Goal: Transaction & Acquisition: Purchase product/service

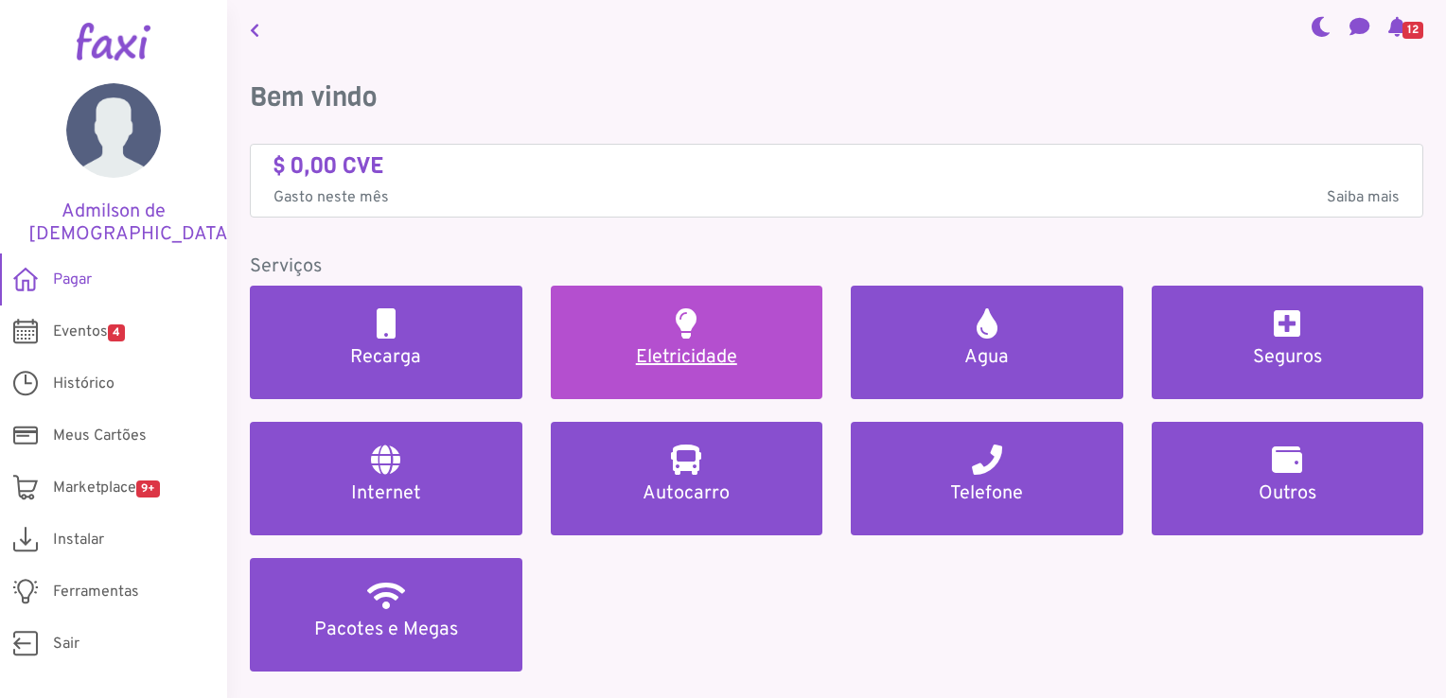
click at [708, 359] on h5 "Eletricidade" at bounding box center [686, 357] width 227 height 23
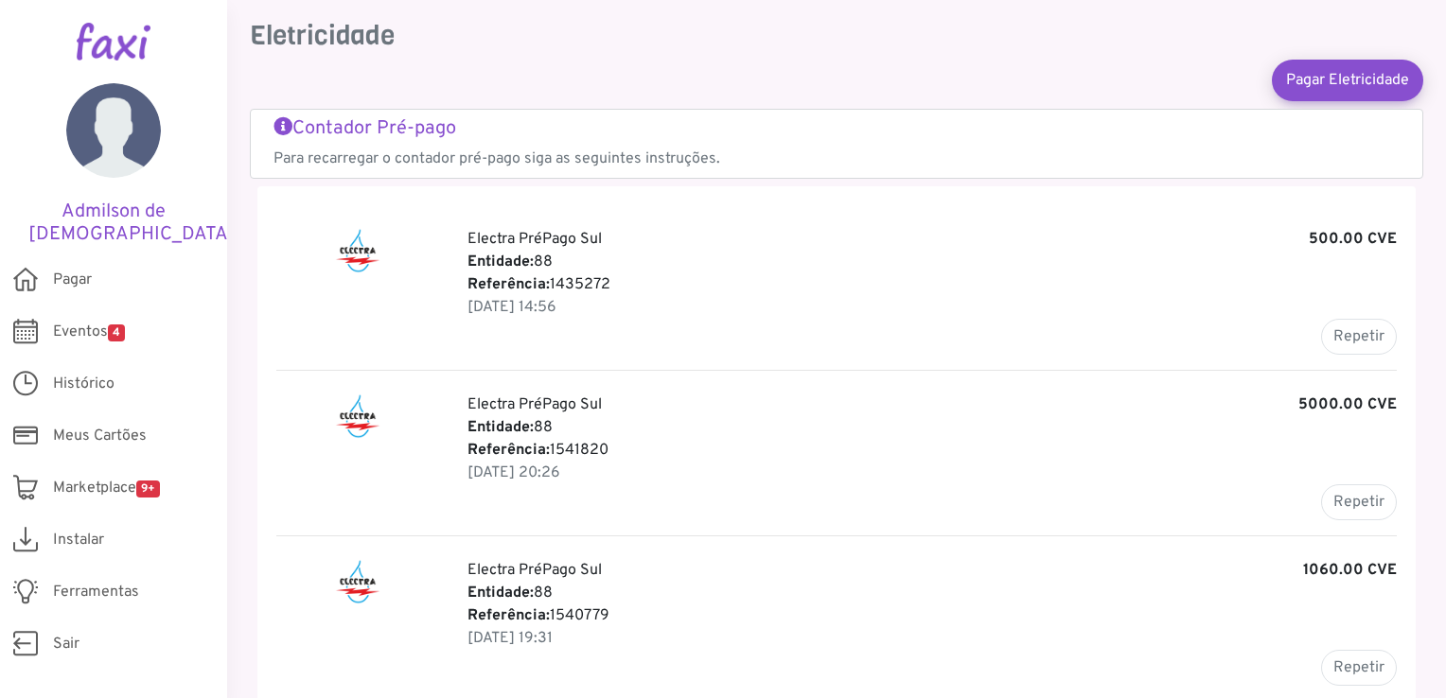
scroll to position [95, 0]
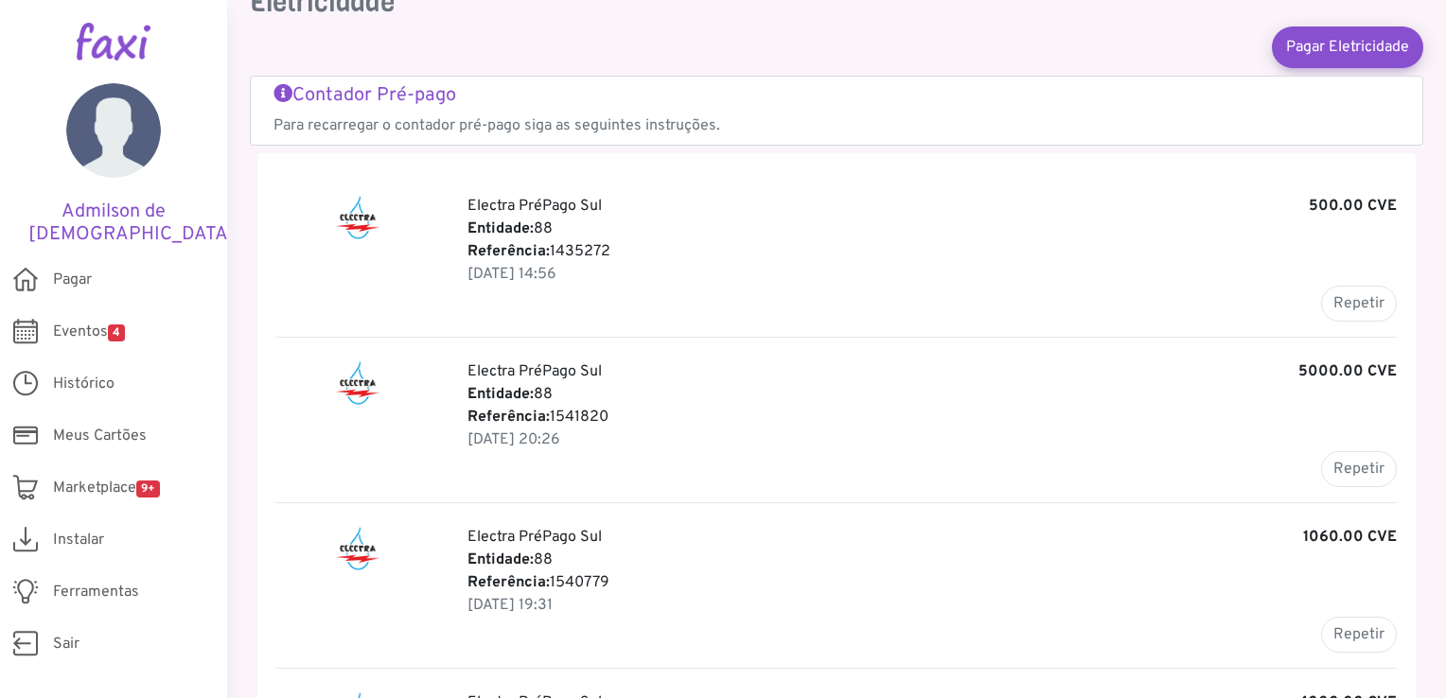
click at [572, 411] on p "Referência: 1541820" at bounding box center [931, 417] width 929 height 23
click at [1345, 467] on button "Repetir" at bounding box center [1359, 469] width 76 height 36
type input "*******"
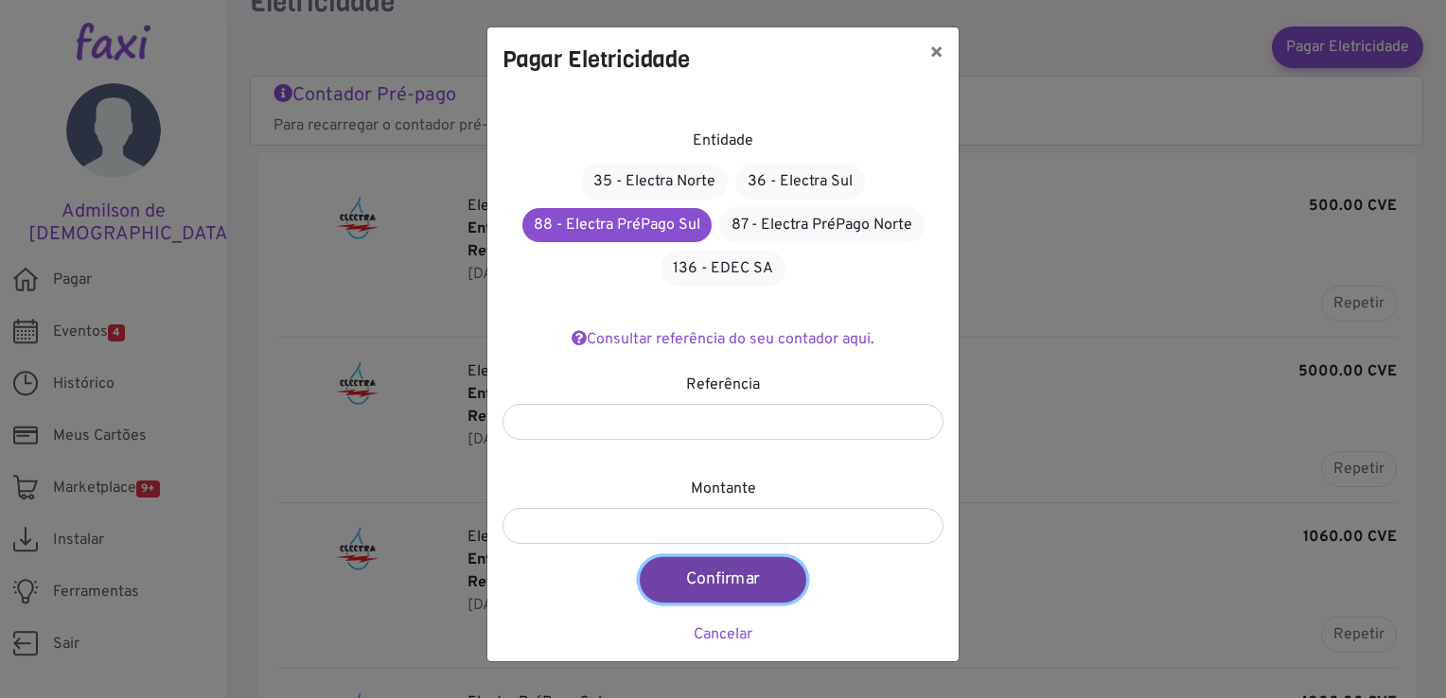
click at [710, 576] on button "Confirmar" at bounding box center [723, 579] width 167 height 45
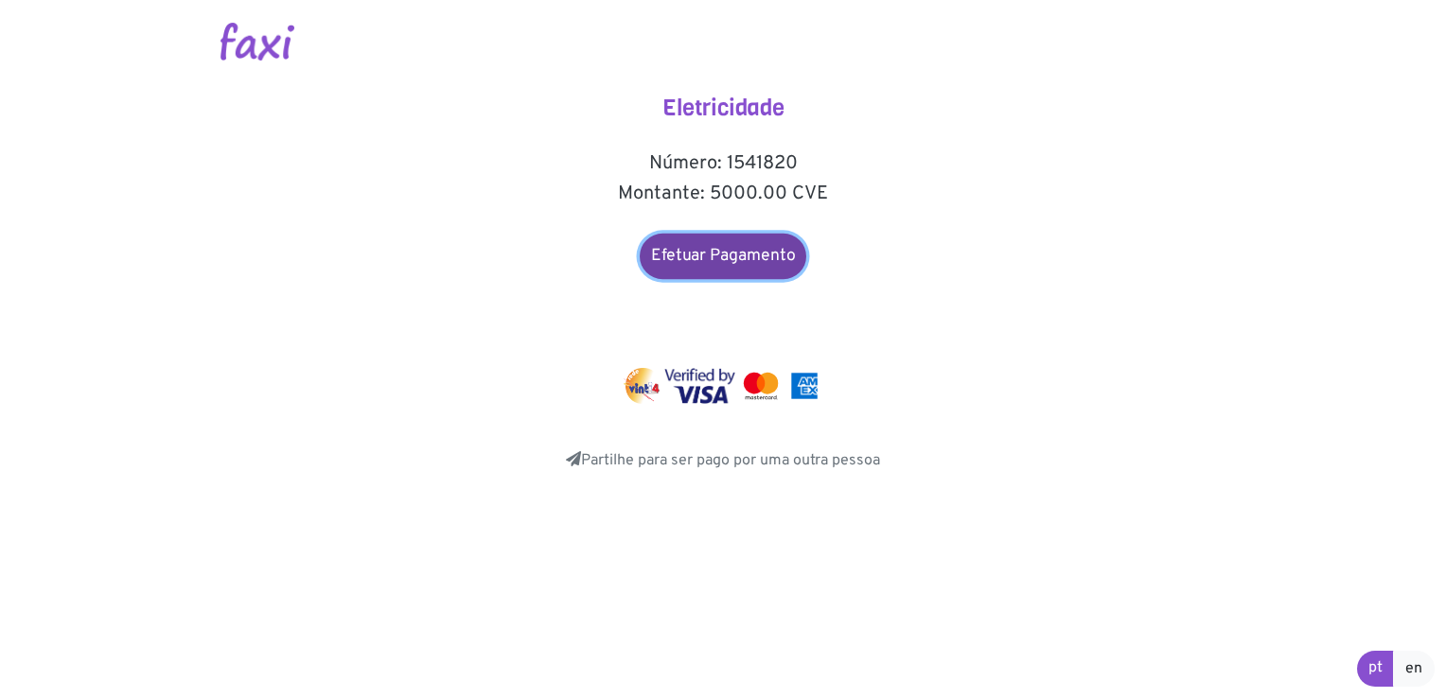
click at [715, 259] on link "Efetuar Pagamento" at bounding box center [723, 256] width 167 height 45
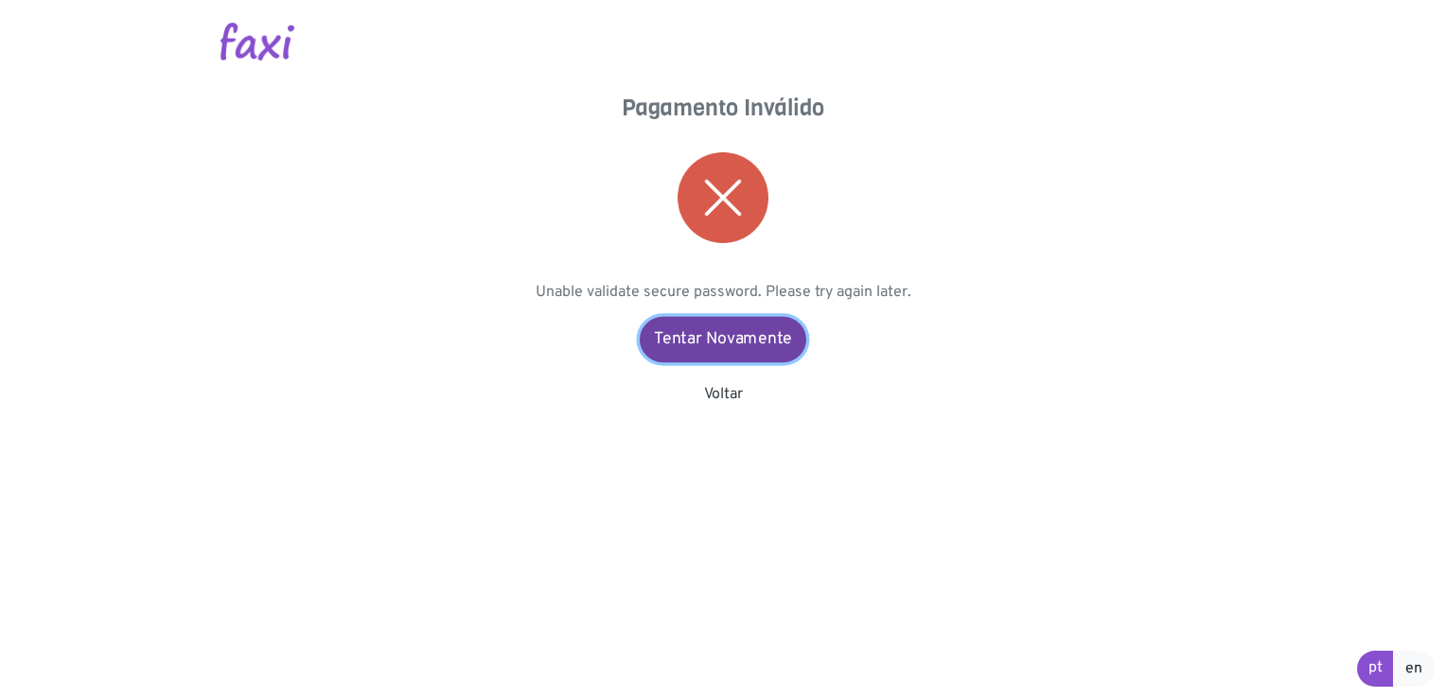
click at [721, 347] on link "Tentar Novamente" at bounding box center [723, 339] width 167 height 45
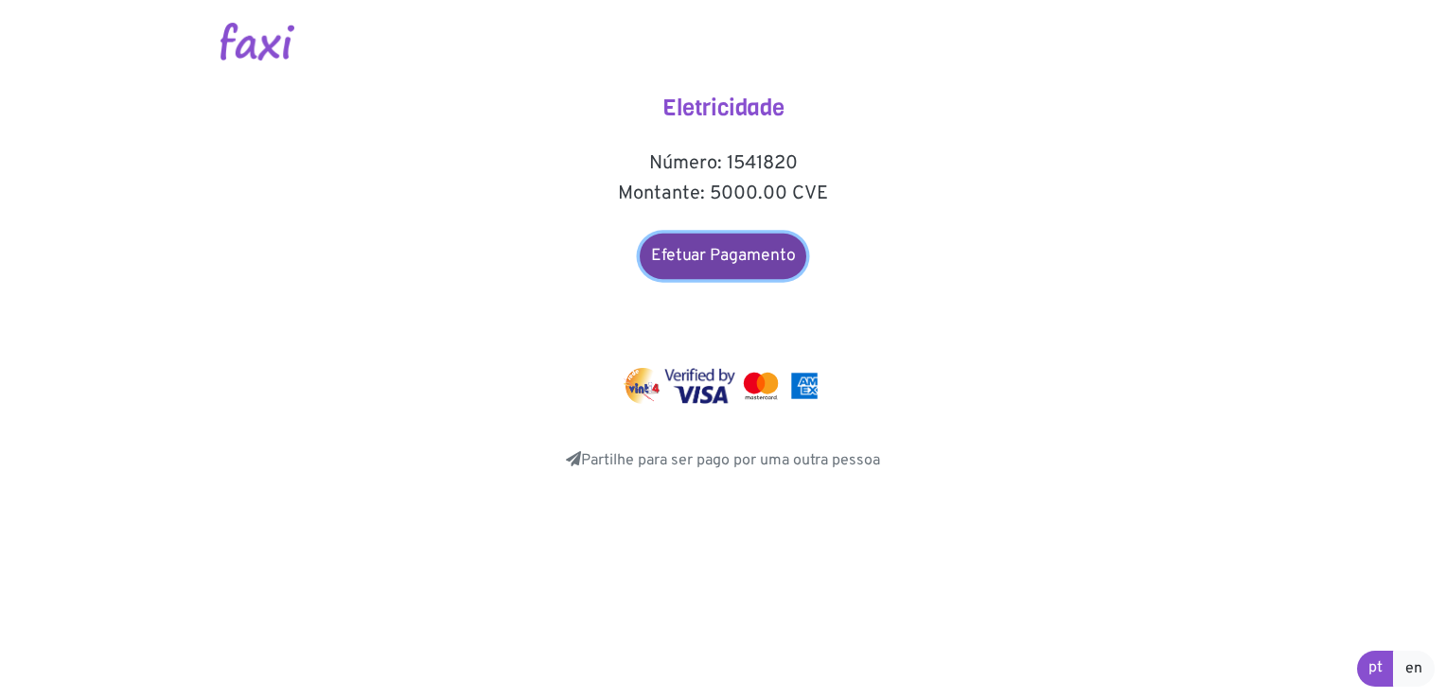
click at [727, 259] on link "Efetuar Pagamento" at bounding box center [723, 256] width 167 height 45
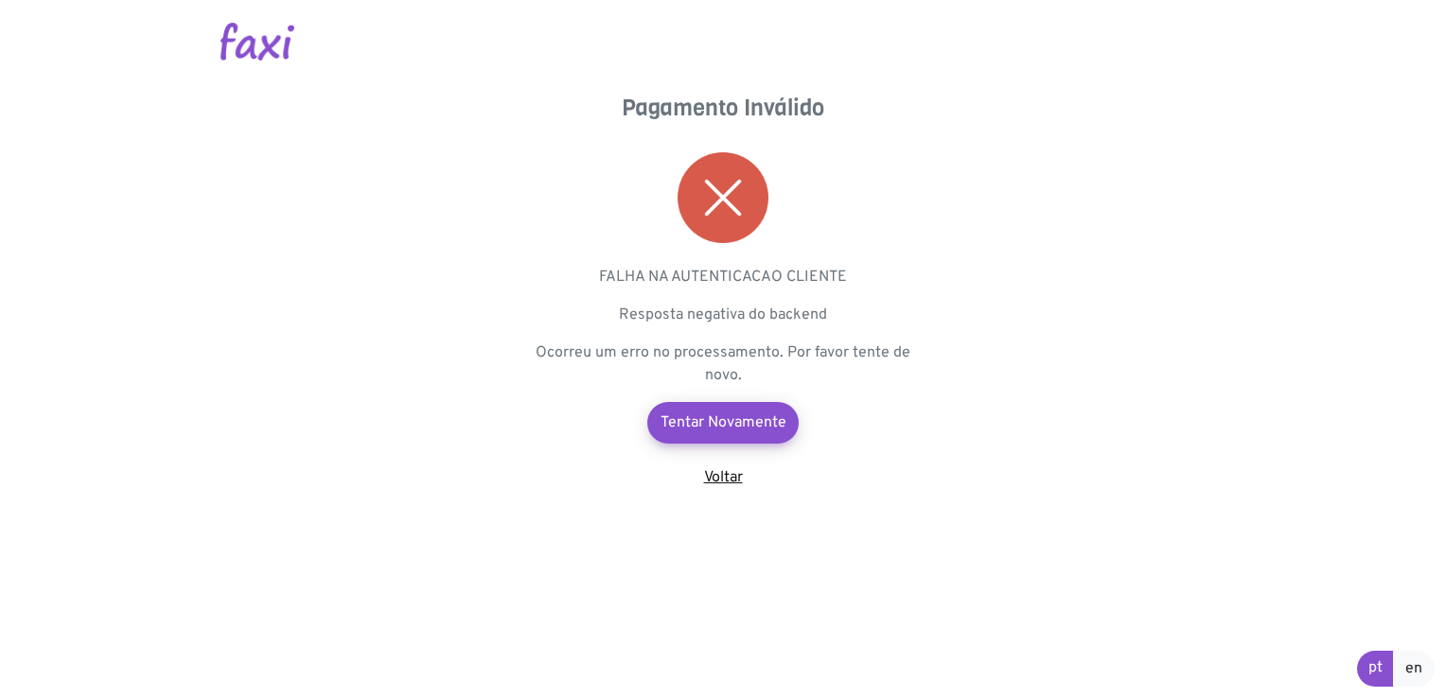
click at [732, 480] on link "Voltar" at bounding box center [723, 477] width 39 height 19
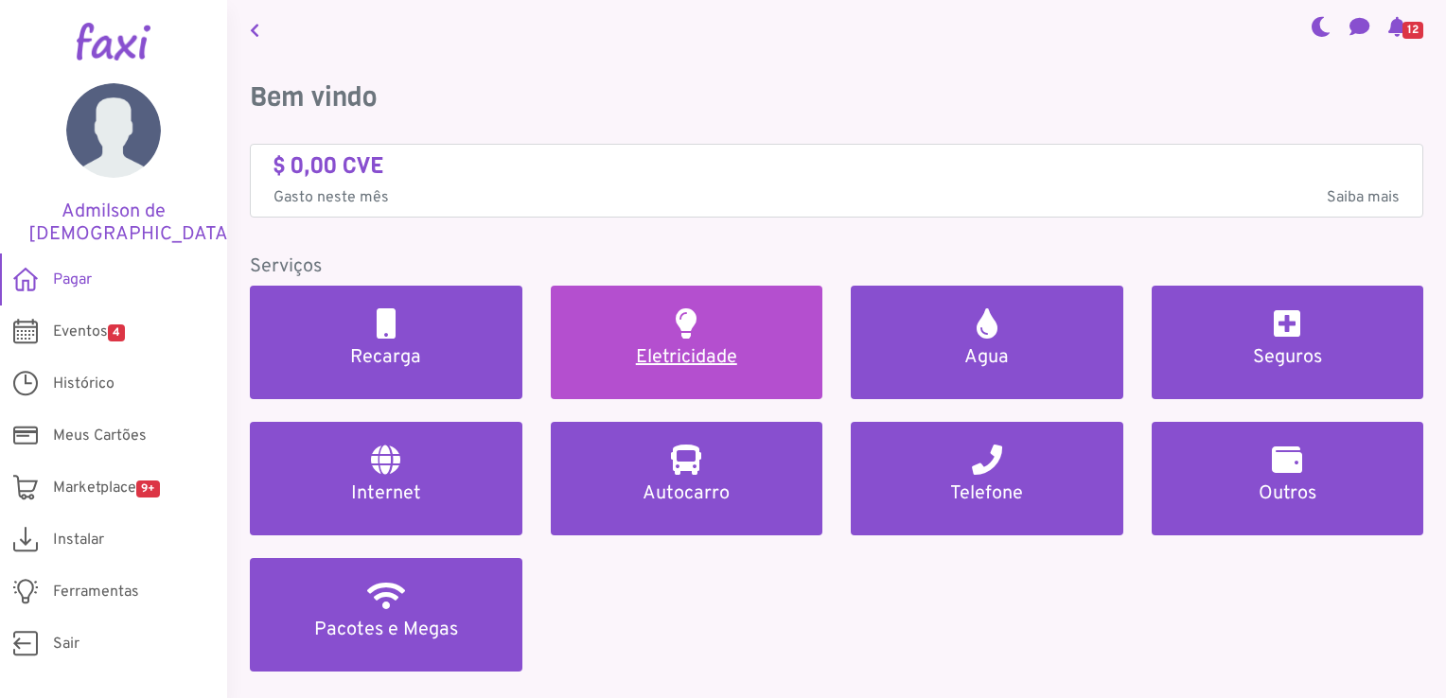
click at [690, 360] on h5 "Eletricidade" at bounding box center [686, 357] width 227 height 23
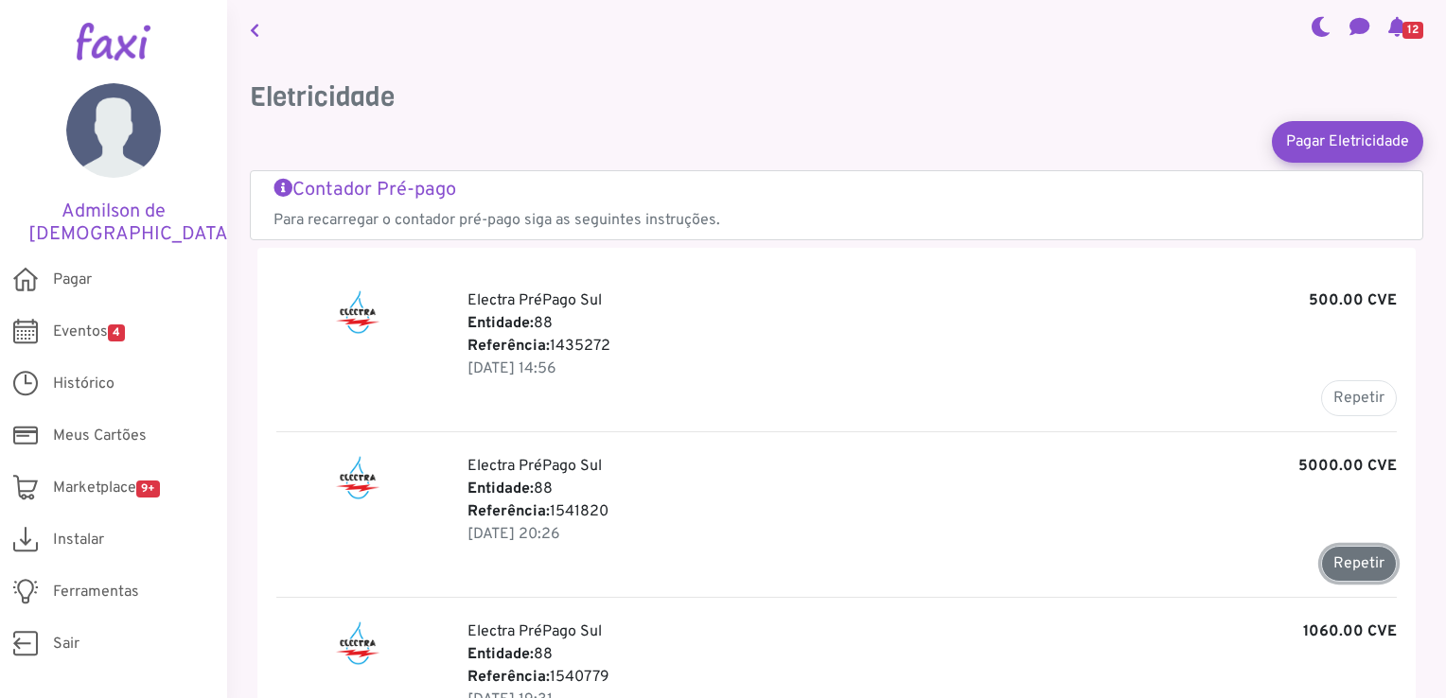
click at [1332, 563] on button "Repetir" at bounding box center [1359, 564] width 76 height 36
type input "*******"
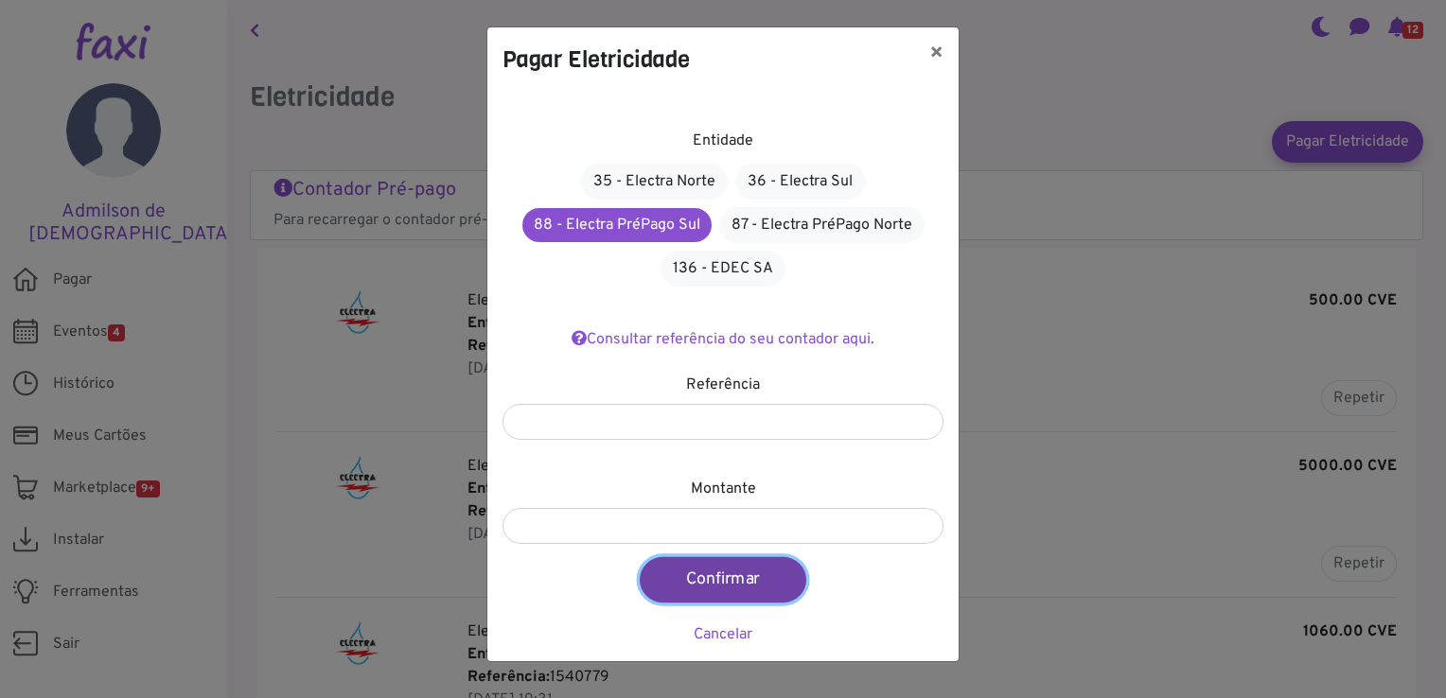
click at [736, 570] on button "Confirmar" at bounding box center [723, 579] width 167 height 45
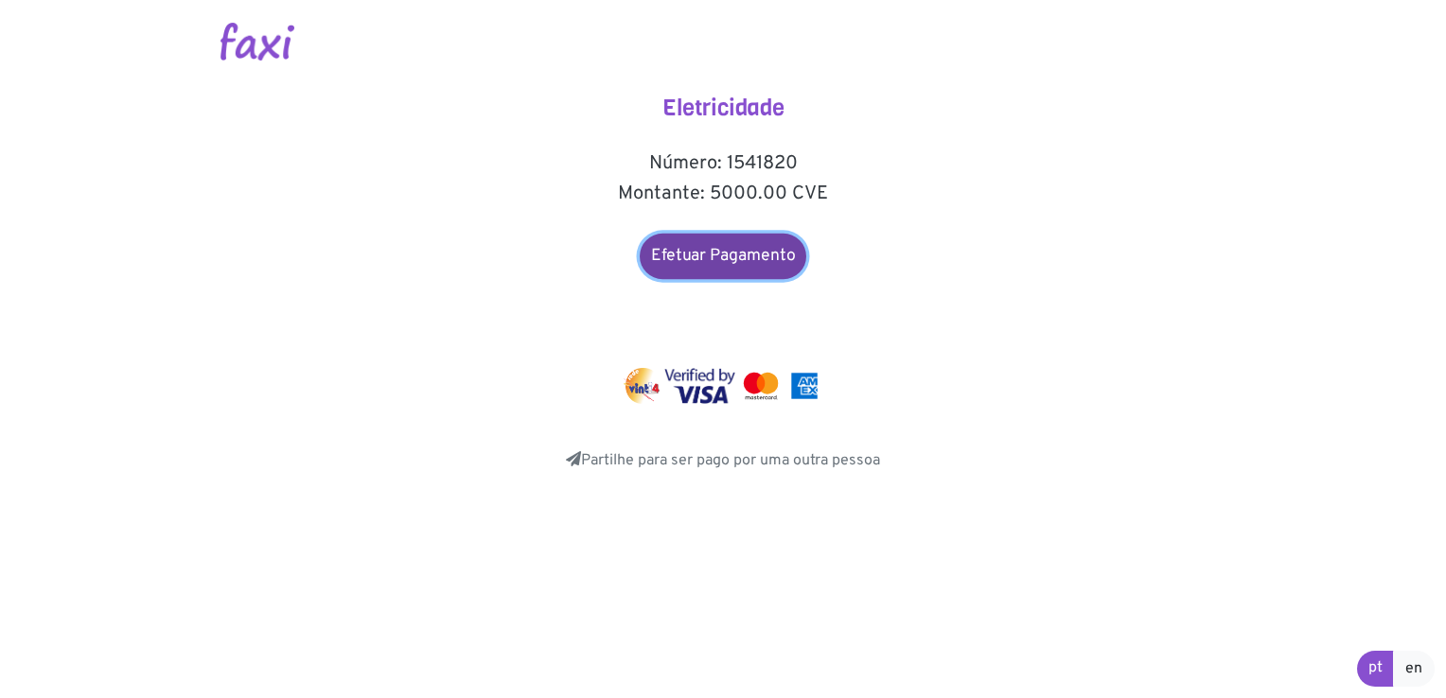
click at [736, 256] on link "Efetuar Pagamento" at bounding box center [723, 256] width 167 height 45
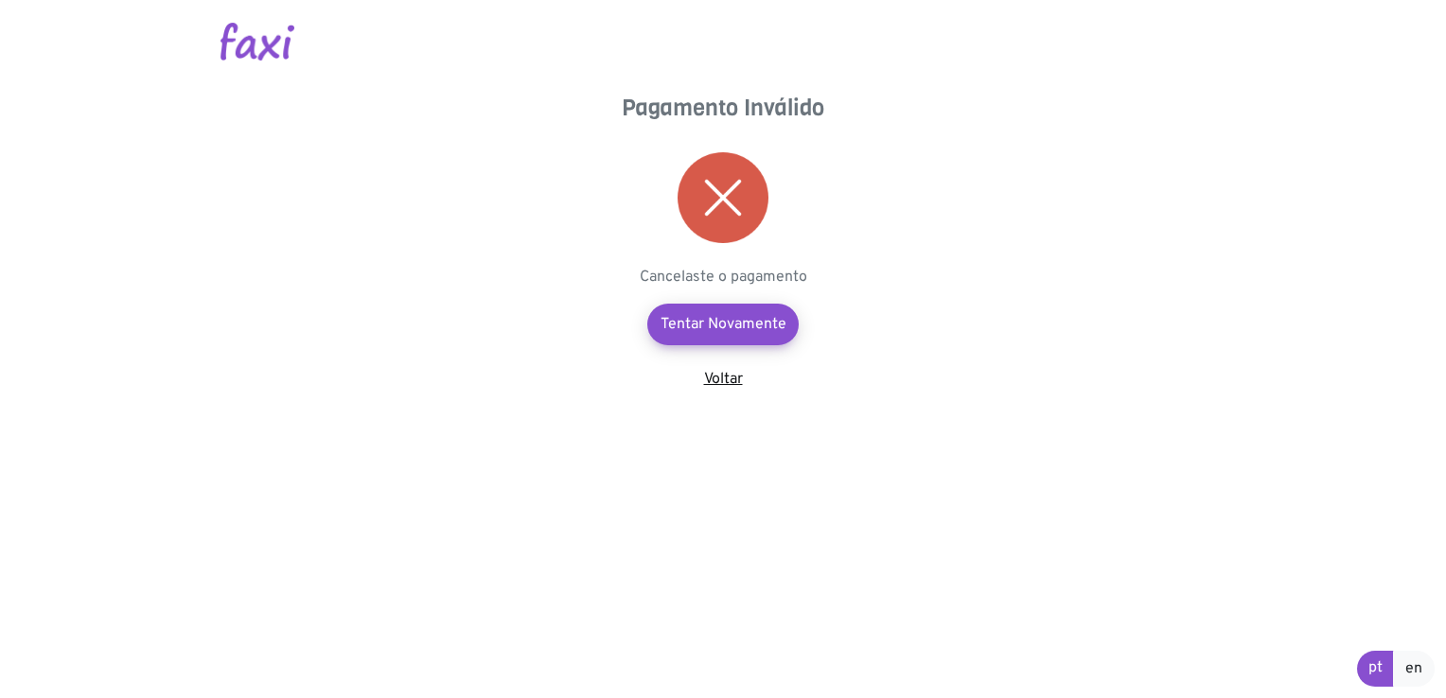
click at [728, 376] on link "Voltar" at bounding box center [723, 379] width 39 height 19
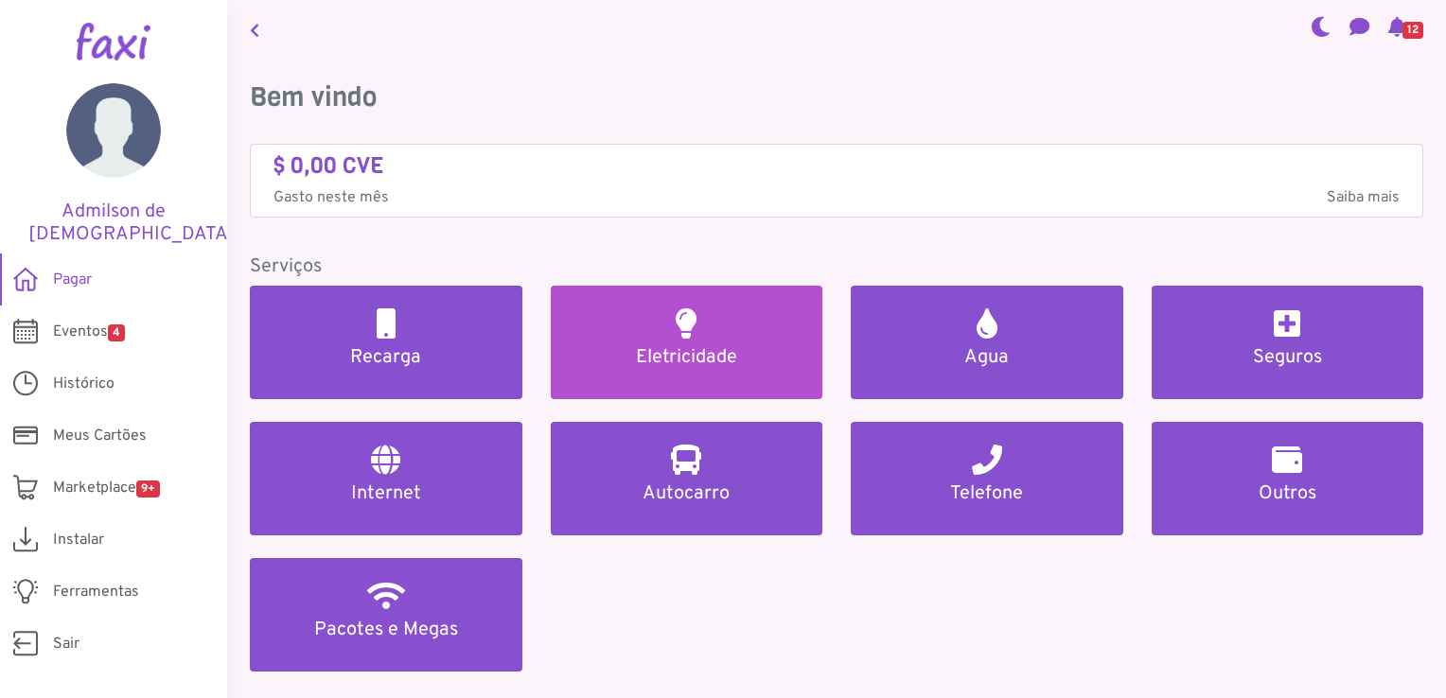
click at [662, 361] on h5 "Eletricidade" at bounding box center [686, 357] width 227 height 23
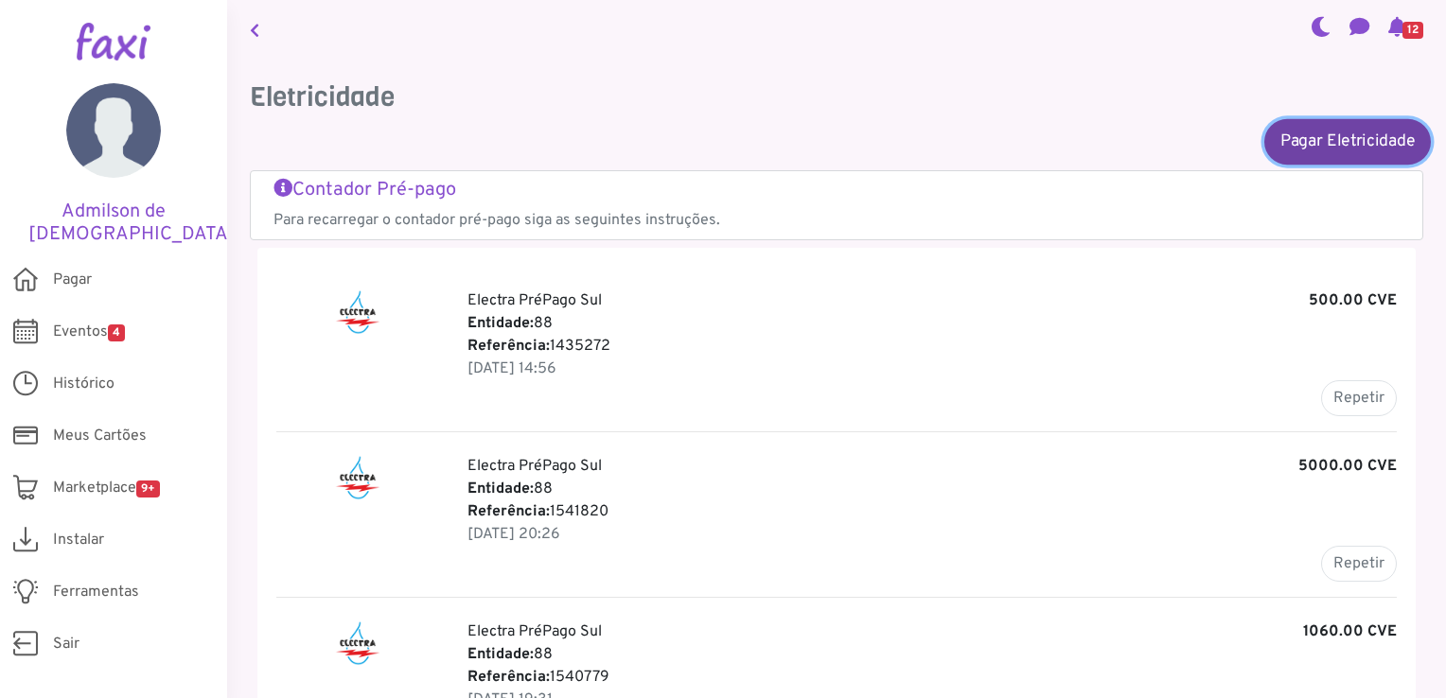
click at [1313, 145] on link "Pagar Eletricidade" at bounding box center [1347, 140] width 167 height 45
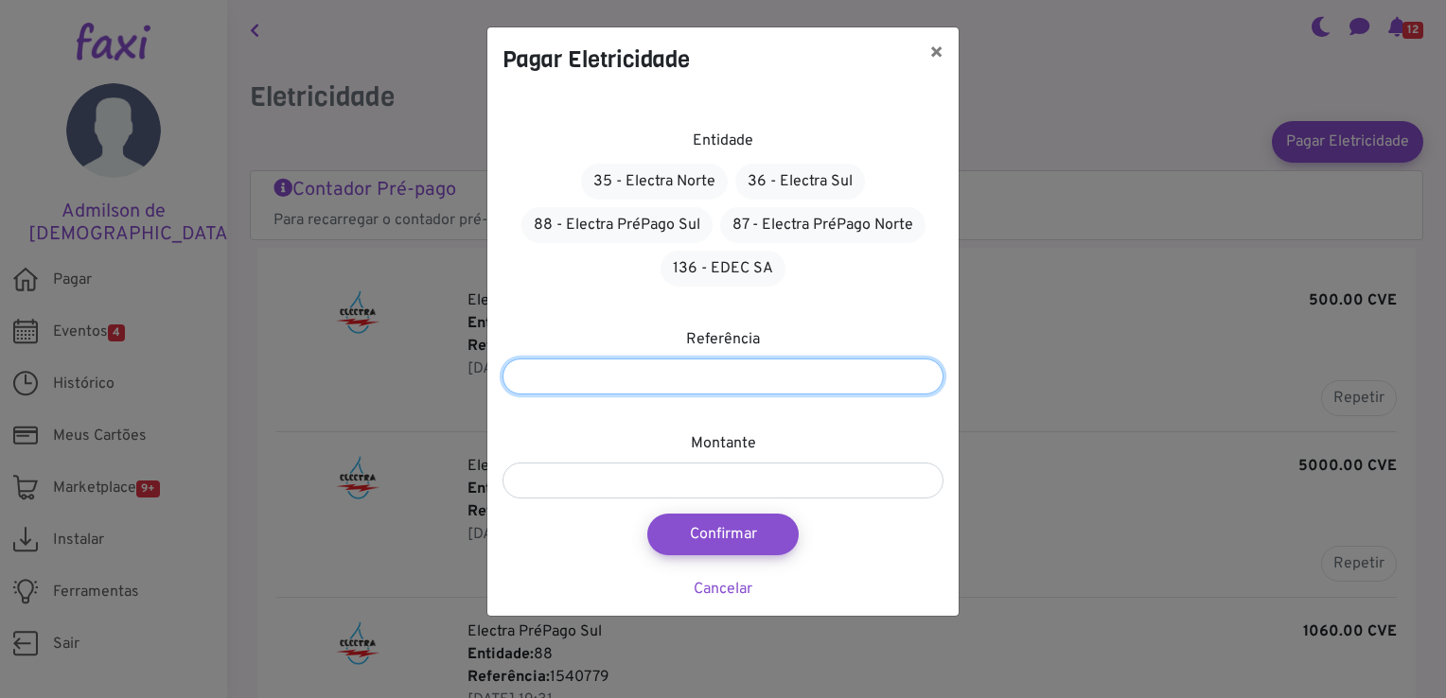
click at [658, 383] on input "number" at bounding box center [722, 377] width 441 height 36
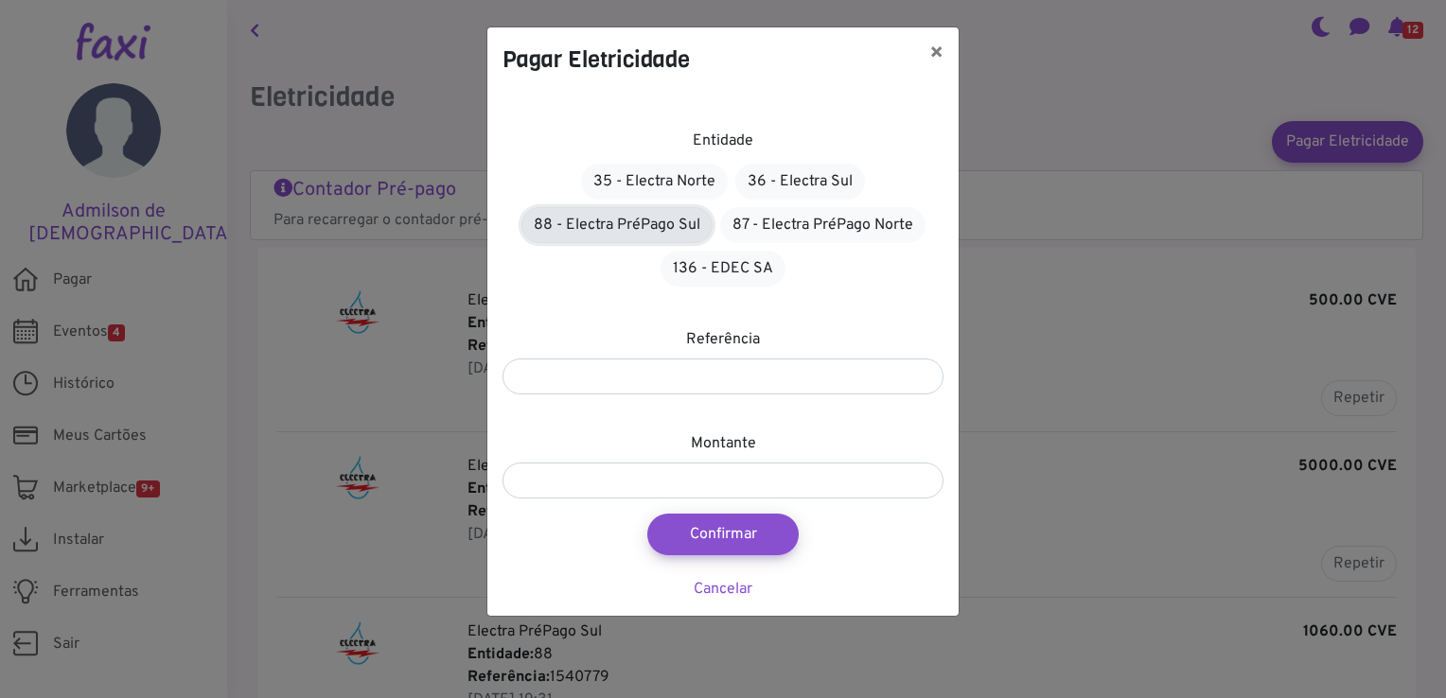
click at [662, 224] on link "88 - Electra PréPago Sul" at bounding box center [616, 225] width 191 height 36
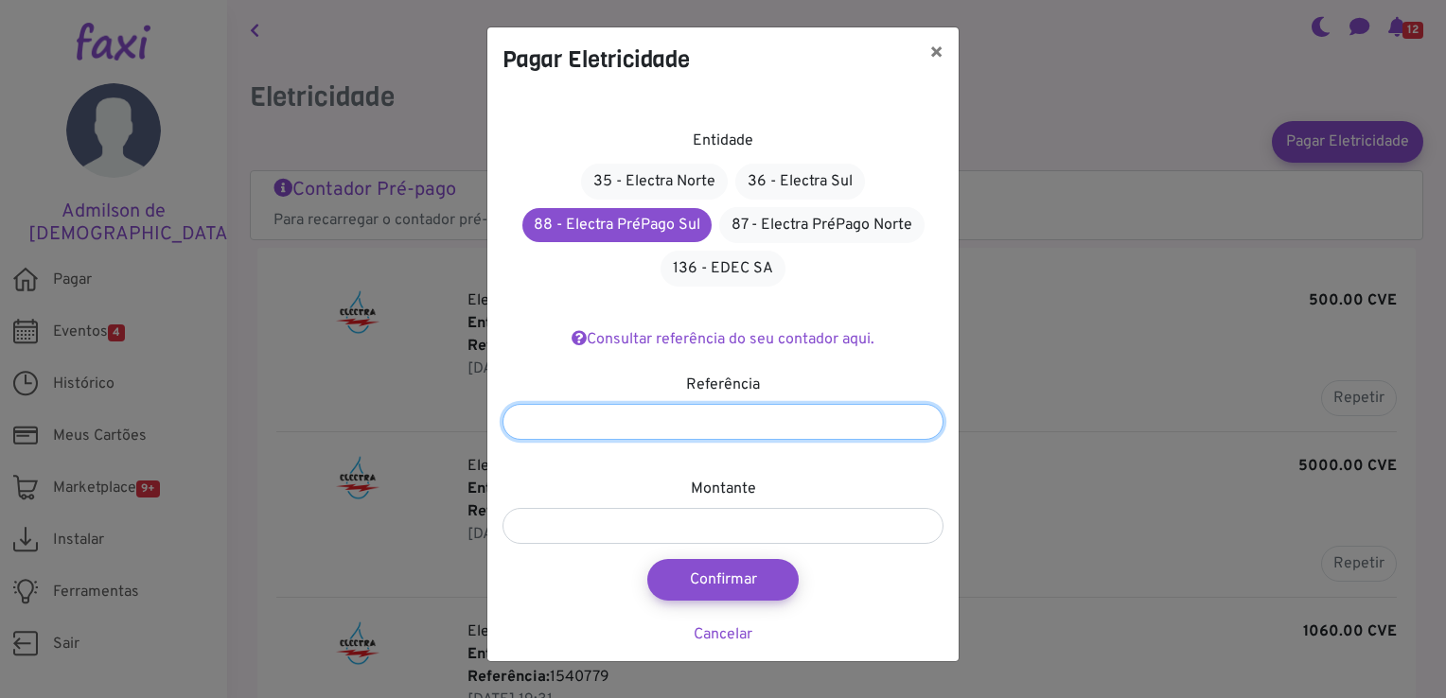
click at [614, 428] on input "number" at bounding box center [722, 422] width 441 height 36
drag, startPoint x: 764, startPoint y: 42, endPoint x: 908, endPoint y: 53, distance: 144.2
click at [908, 53] on div "Pagar Eletricidade ×" at bounding box center [722, 59] width 471 height 64
drag, startPoint x: 1439, startPoint y: 195, endPoint x: 1428, endPoint y: 209, distance: 18.2
click at [1440, 219] on div "Pagar Eletricidade × Entidade 35 - Electra Norte 36 - Electra Sul 88 - Electra …" at bounding box center [723, 349] width 1446 height 698
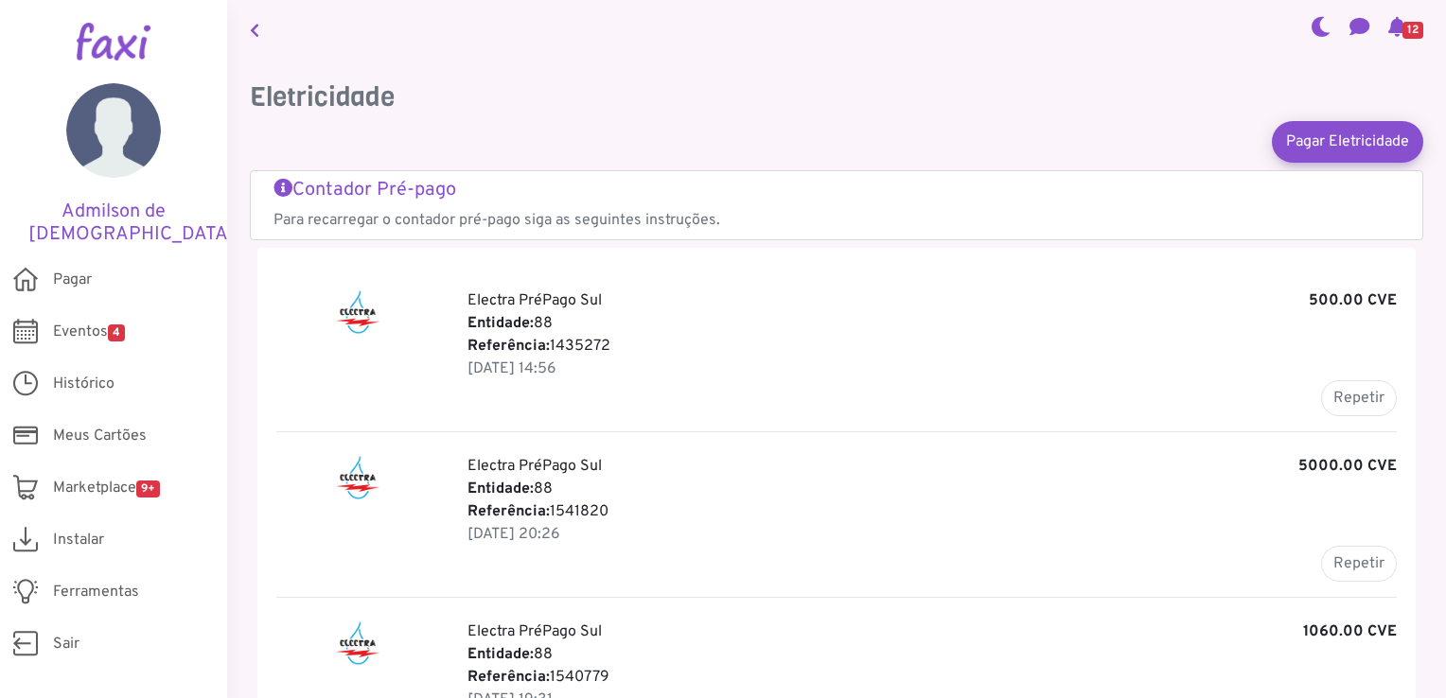
drag, startPoint x: 553, startPoint y: 508, endPoint x: 605, endPoint y: 512, distance: 53.1
click at [605, 512] on p "Referência: 1541820" at bounding box center [931, 511] width 929 height 23
copy p "1541820"
click at [1316, 143] on link "Pagar Eletricidade" at bounding box center [1347, 140] width 167 height 45
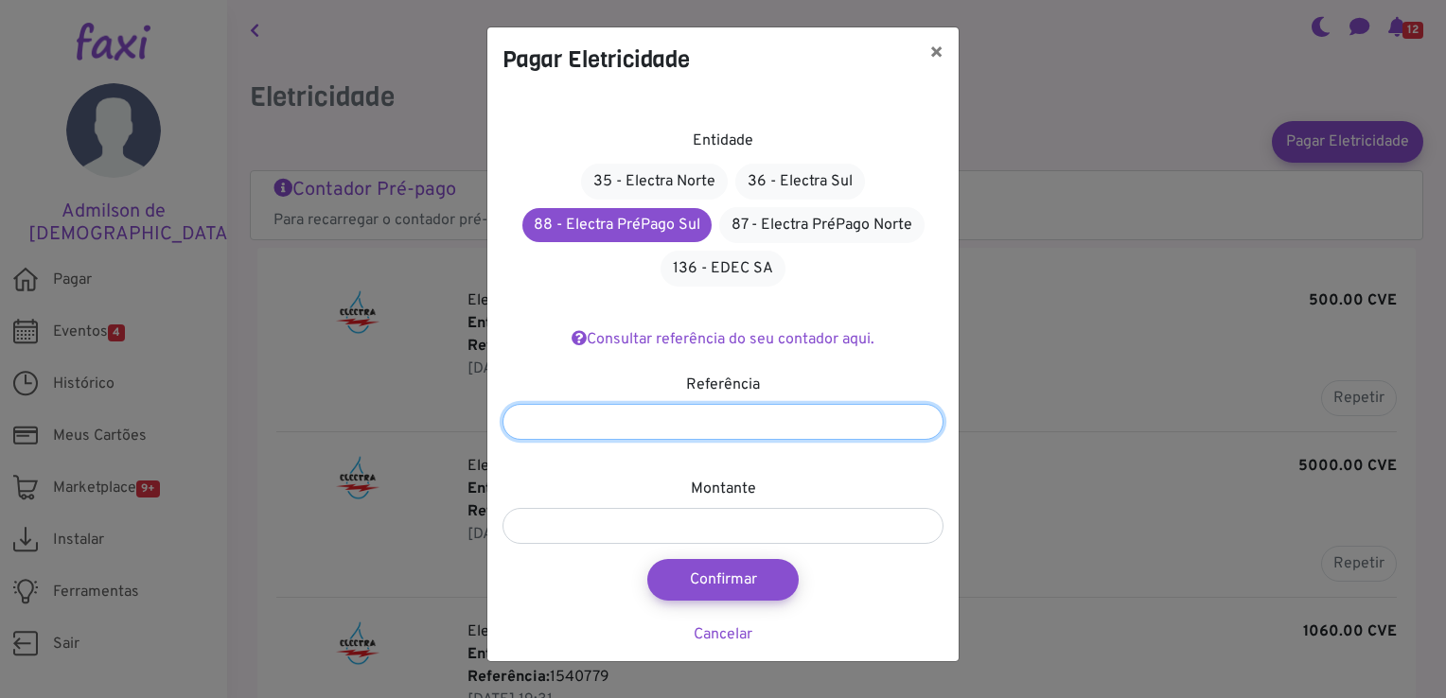
click at [689, 421] on input "number" at bounding box center [722, 422] width 441 height 36
paste input "*******"
type input "*******"
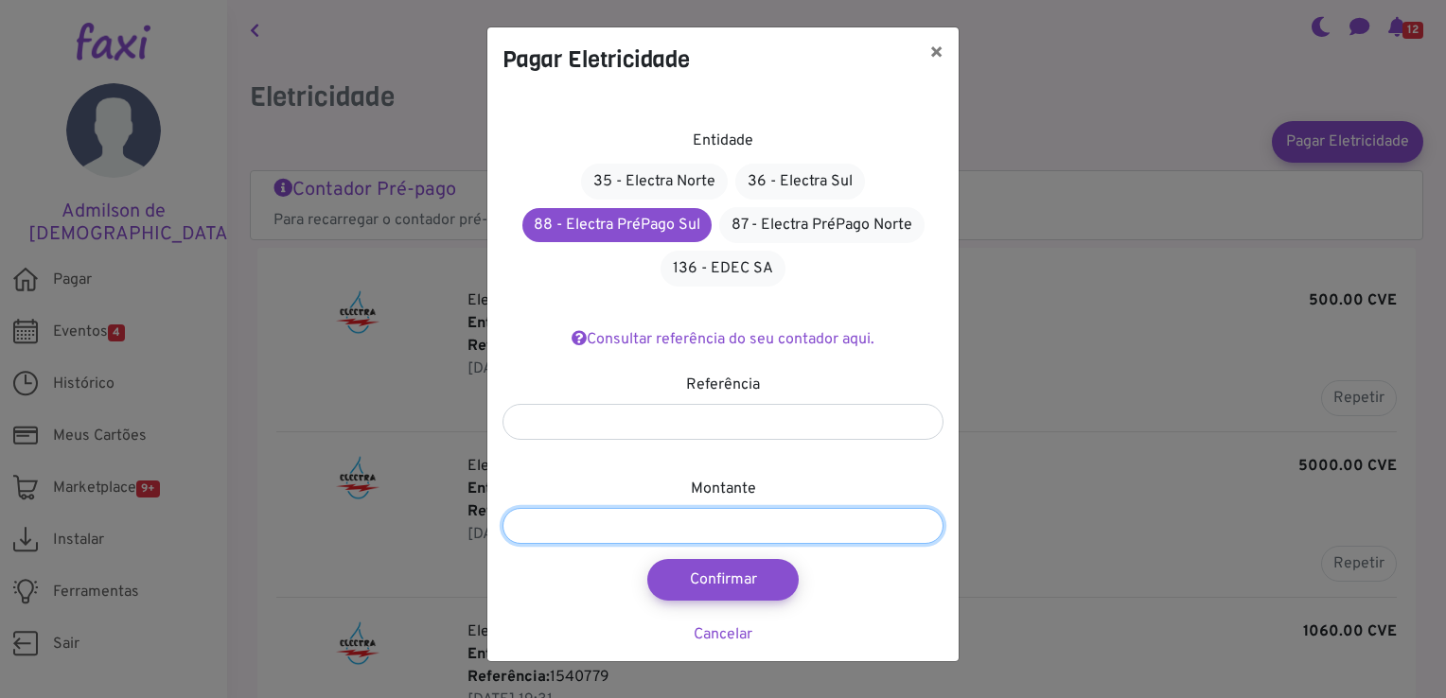
click at [749, 529] on input "number" at bounding box center [722, 526] width 441 height 36
type input "****"
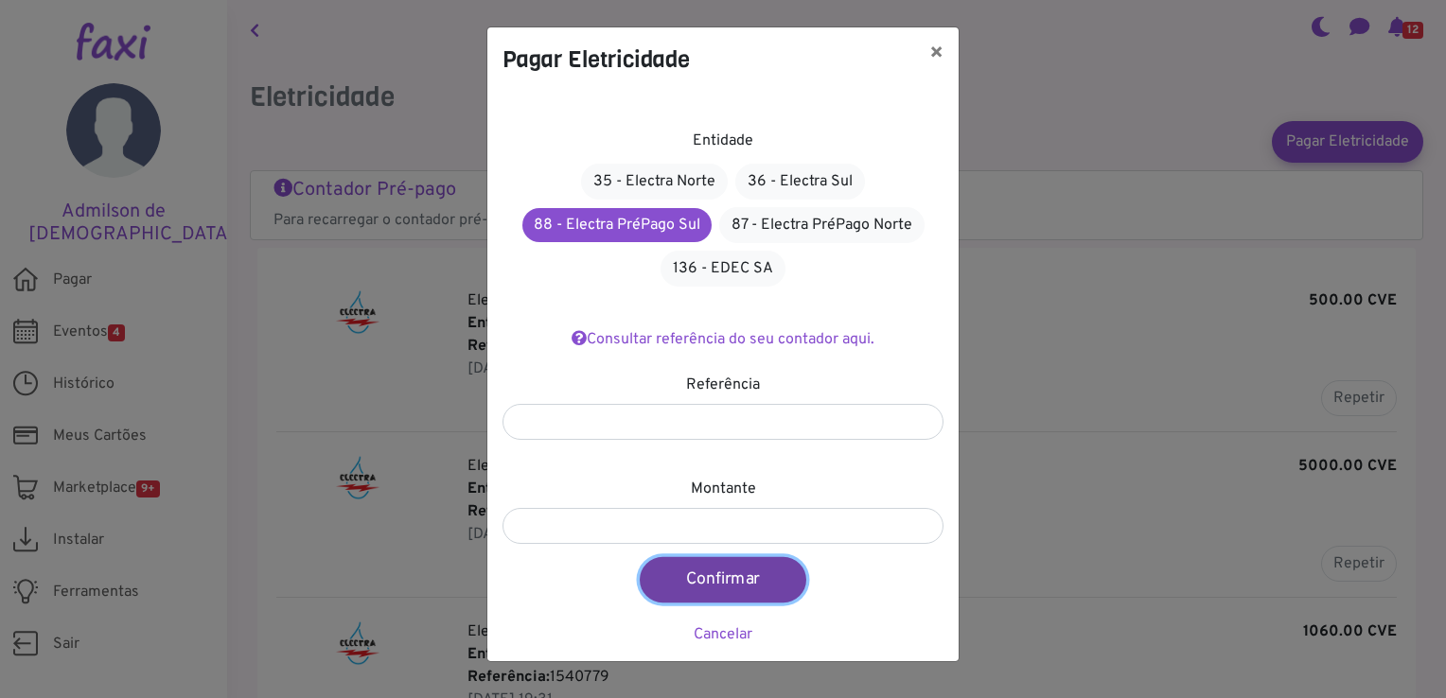
click at [761, 590] on button "Confirmar" at bounding box center [723, 579] width 167 height 45
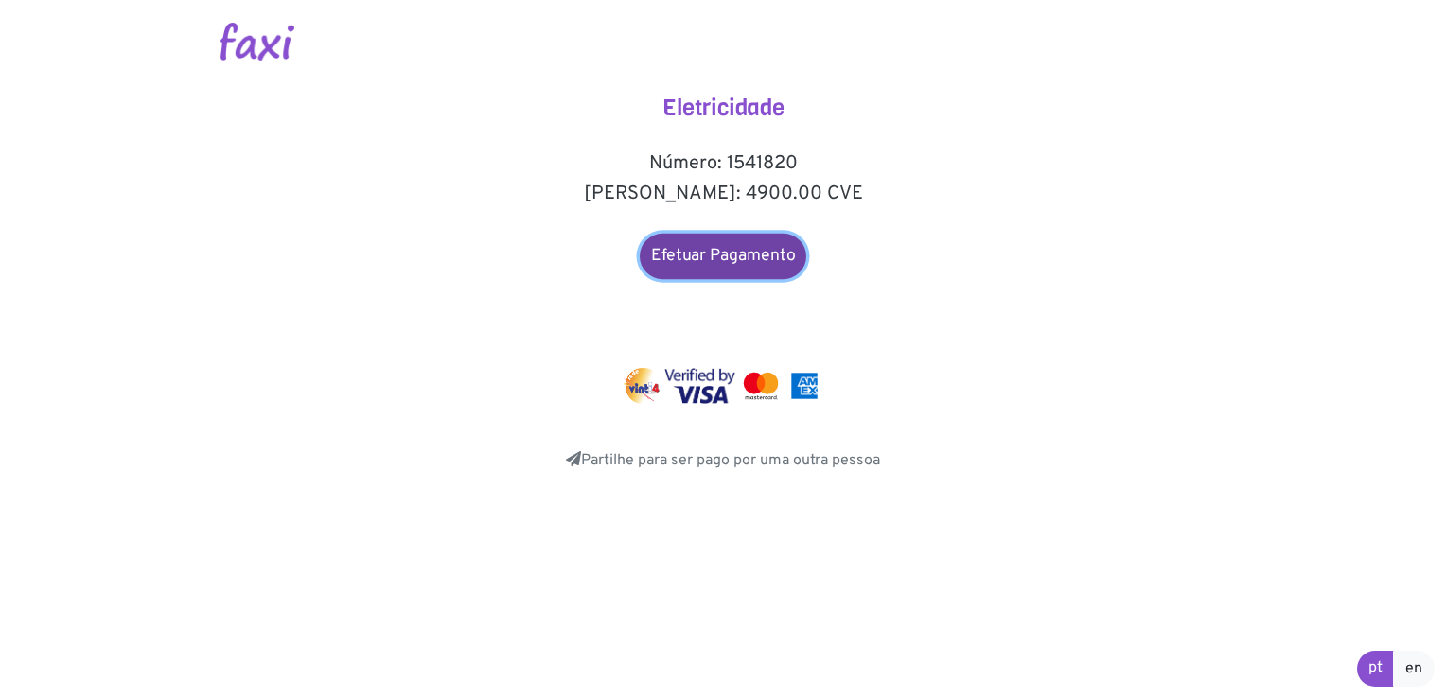
click at [742, 252] on link "Efetuar Pagamento" at bounding box center [723, 256] width 167 height 45
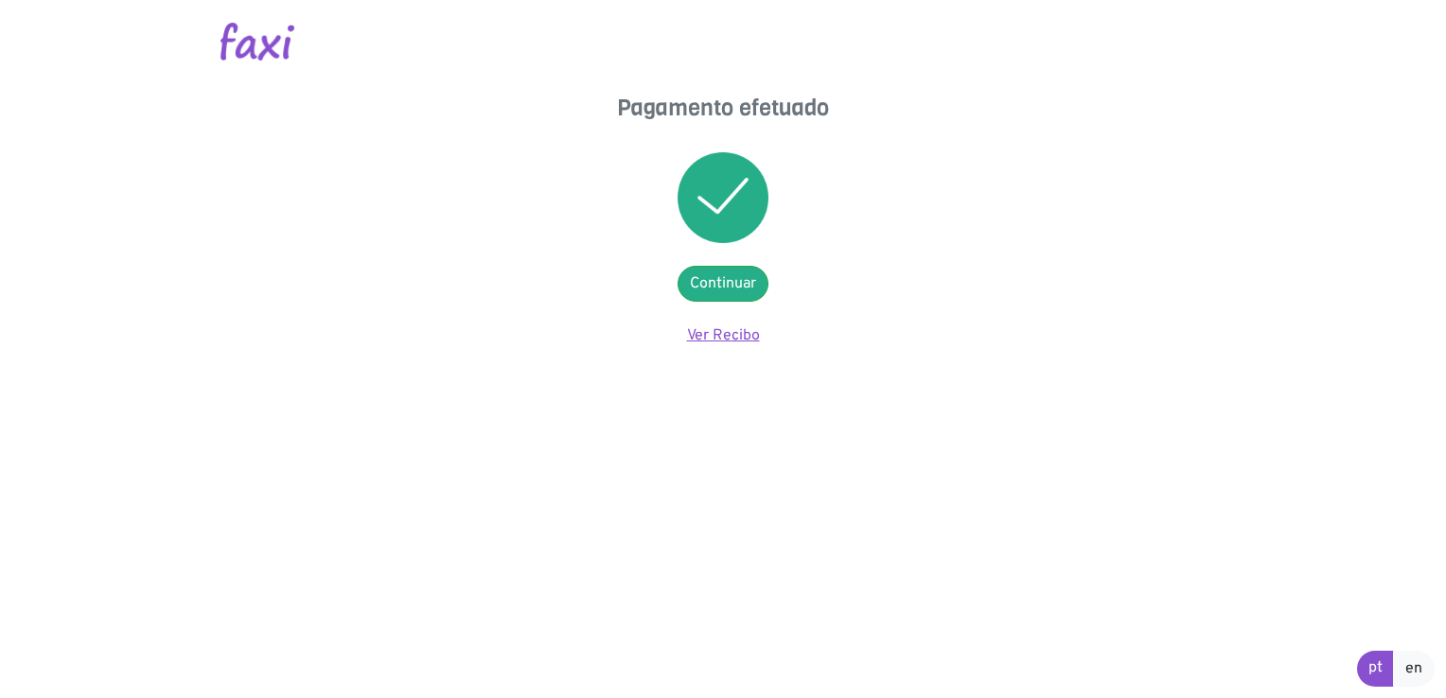
click at [706, 340] on link "Ver Recibo" at bounding box center [723, 335] width 73 height 19
